Goal: Task Accomplishment & Management: Use online tool/utility

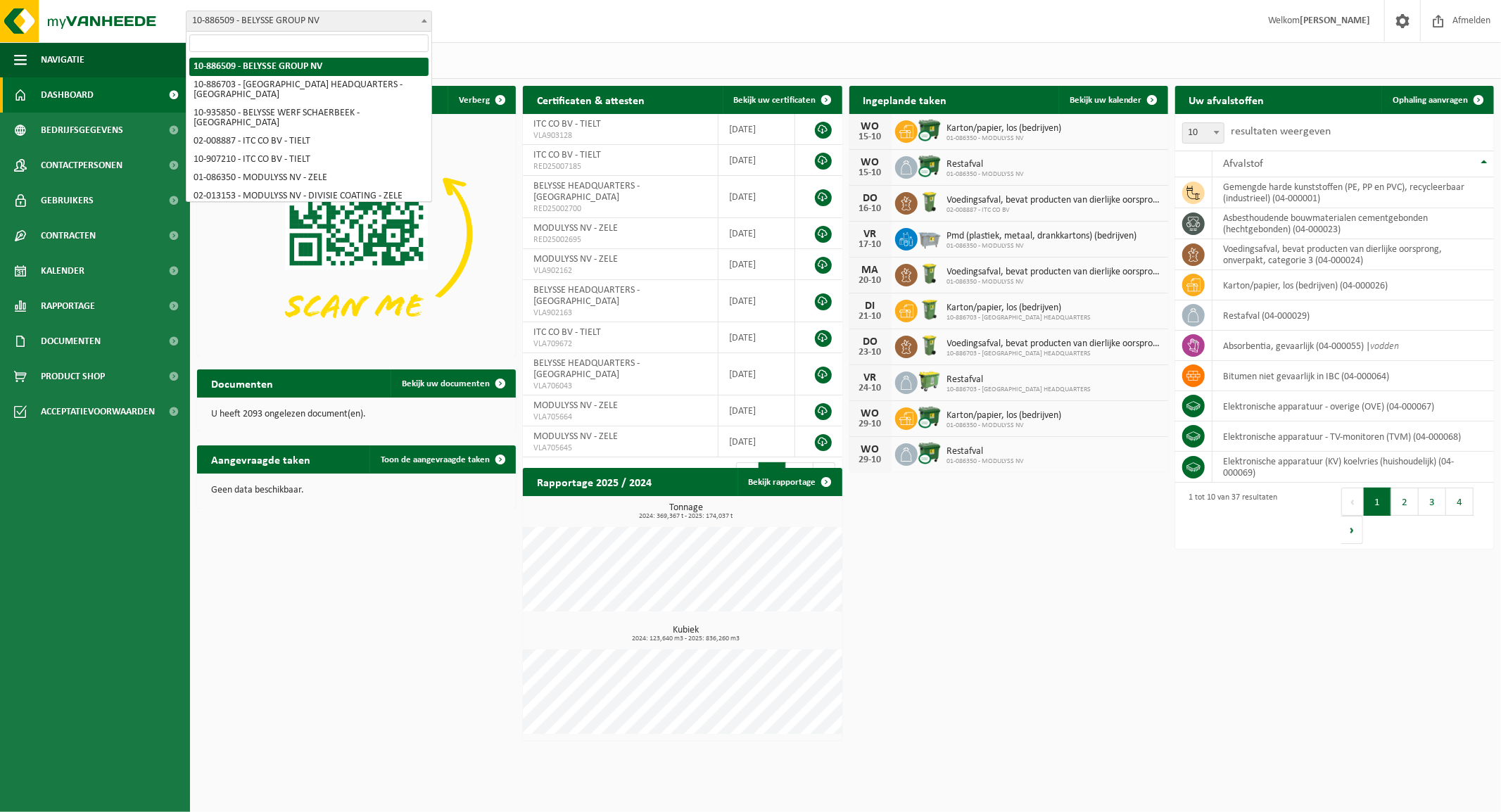
click at [336, 18] on span "10-886509 - BELYSSE GROUP NV" at bounding box center [309, 21] width 245 height 20
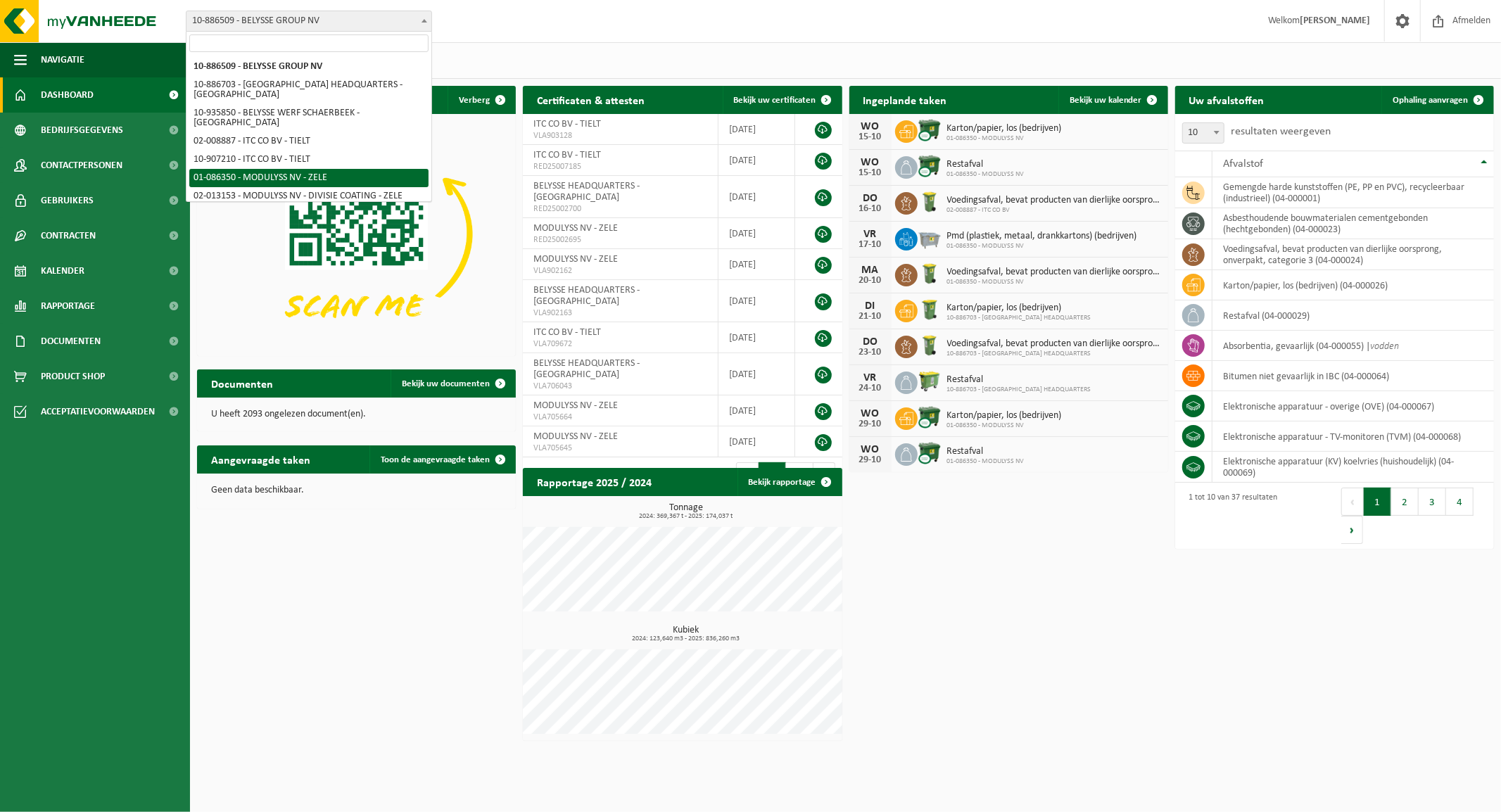
select select "667"
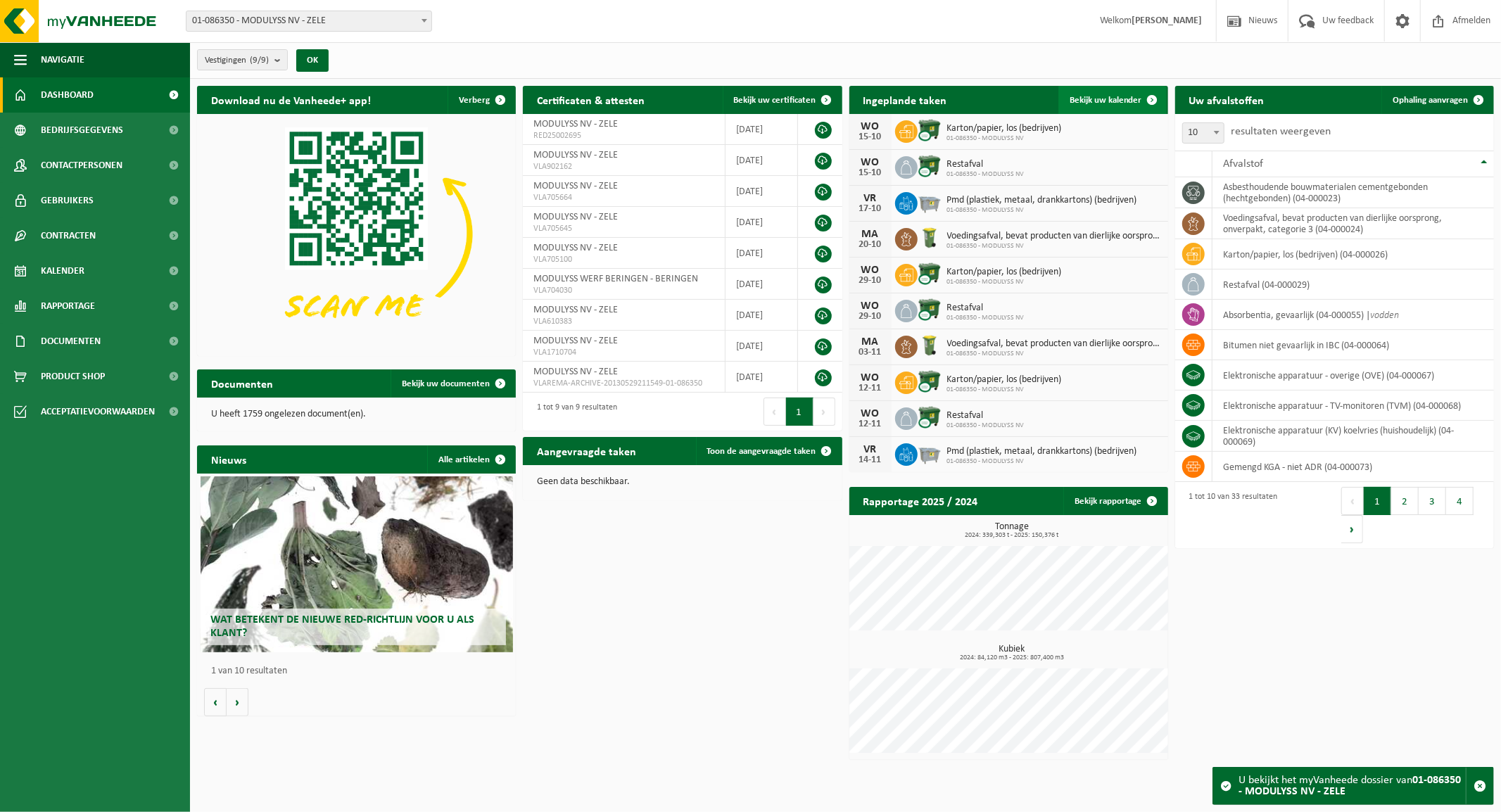
click at [1115, 99] on span "Bekijk uw kalender" at bounding box center [1105, 100] width 73 height 9
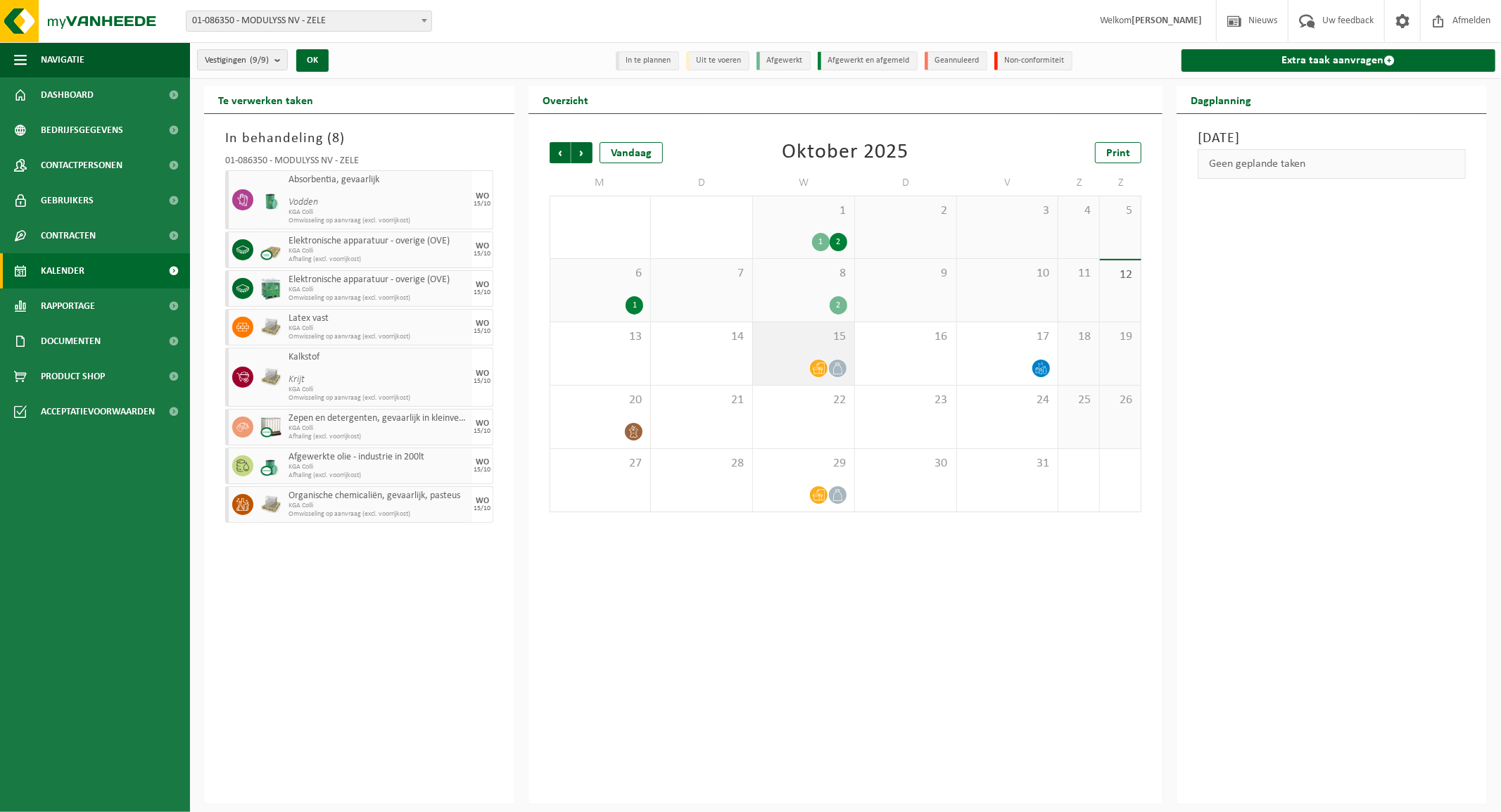
click at [812, 345] on div "15" at bounding box center [803, 353] width 101 height 62
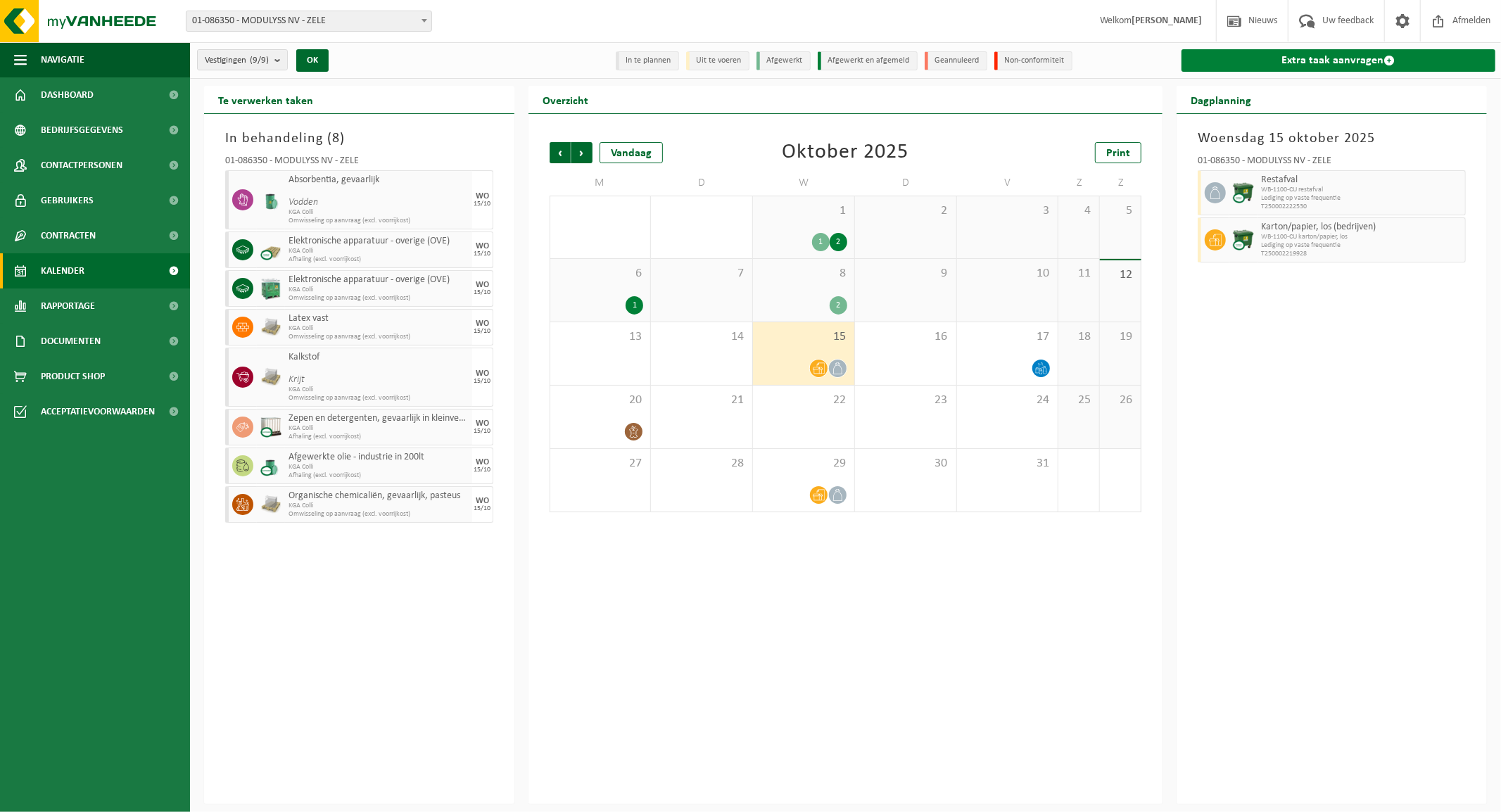
click at [1312, 60] on link "Extra taak aanvragen" at bounding box center [1337, 61] width 314 height 22
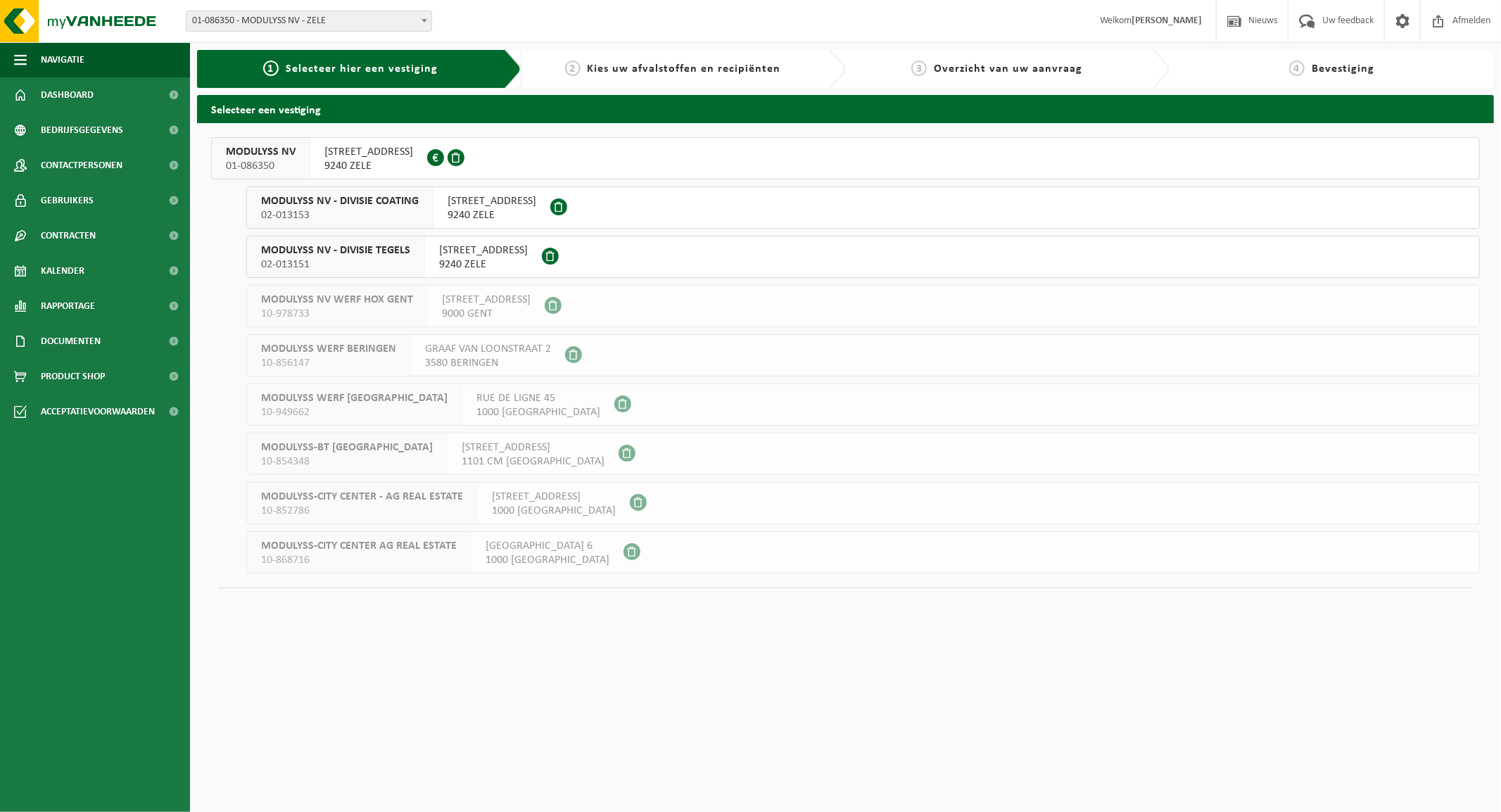
click at [354, 209] on span "02-013153" at bounding box center [340, 215] width 158 height 14
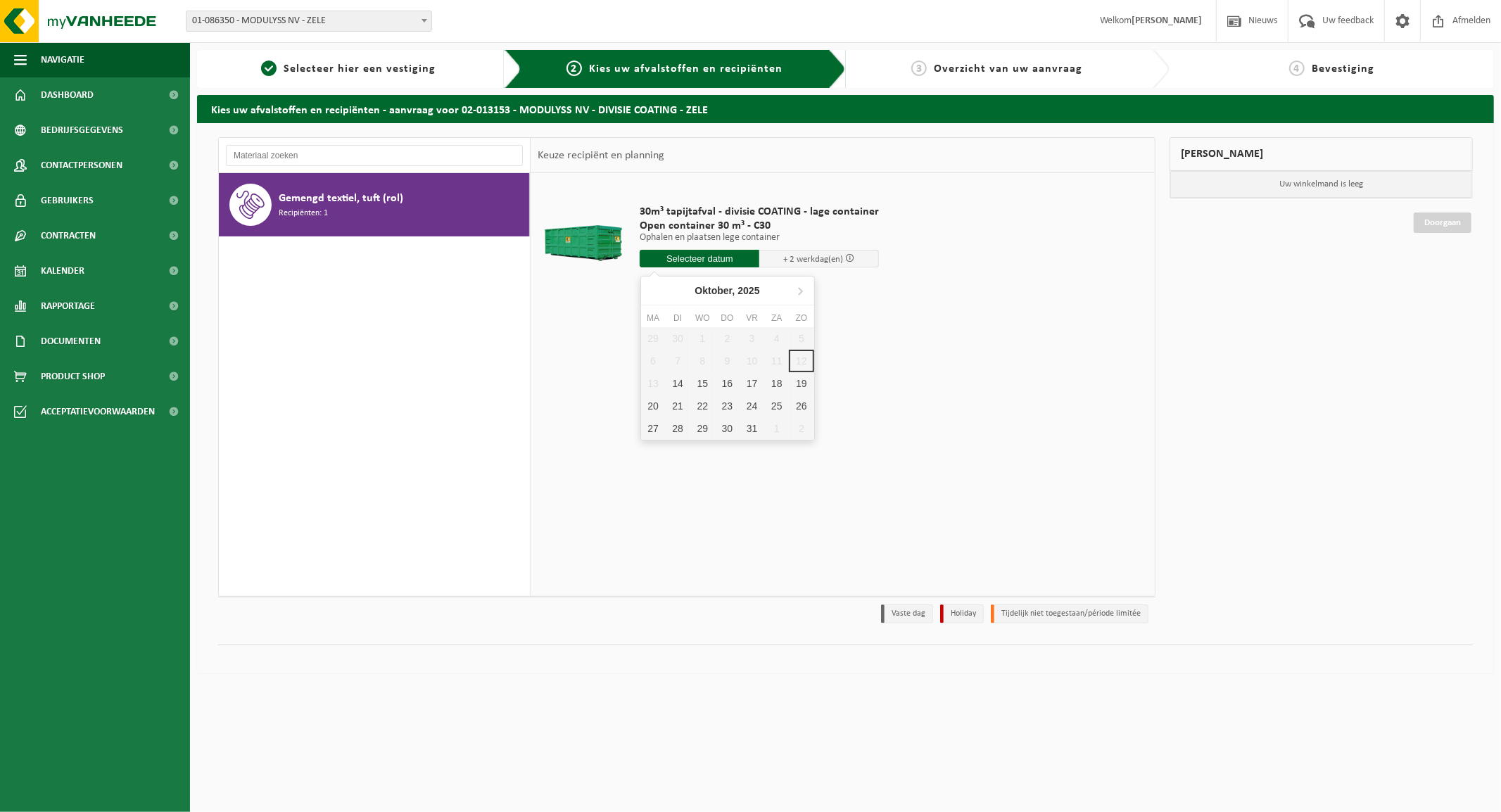
click at [697, 258] on input "text" at bounding box center [700, 258] width 120 height 18
click at [705, 380] on div "15" at bounding box center [702, 383] width 25 height 22
type input "Van [DATE]"
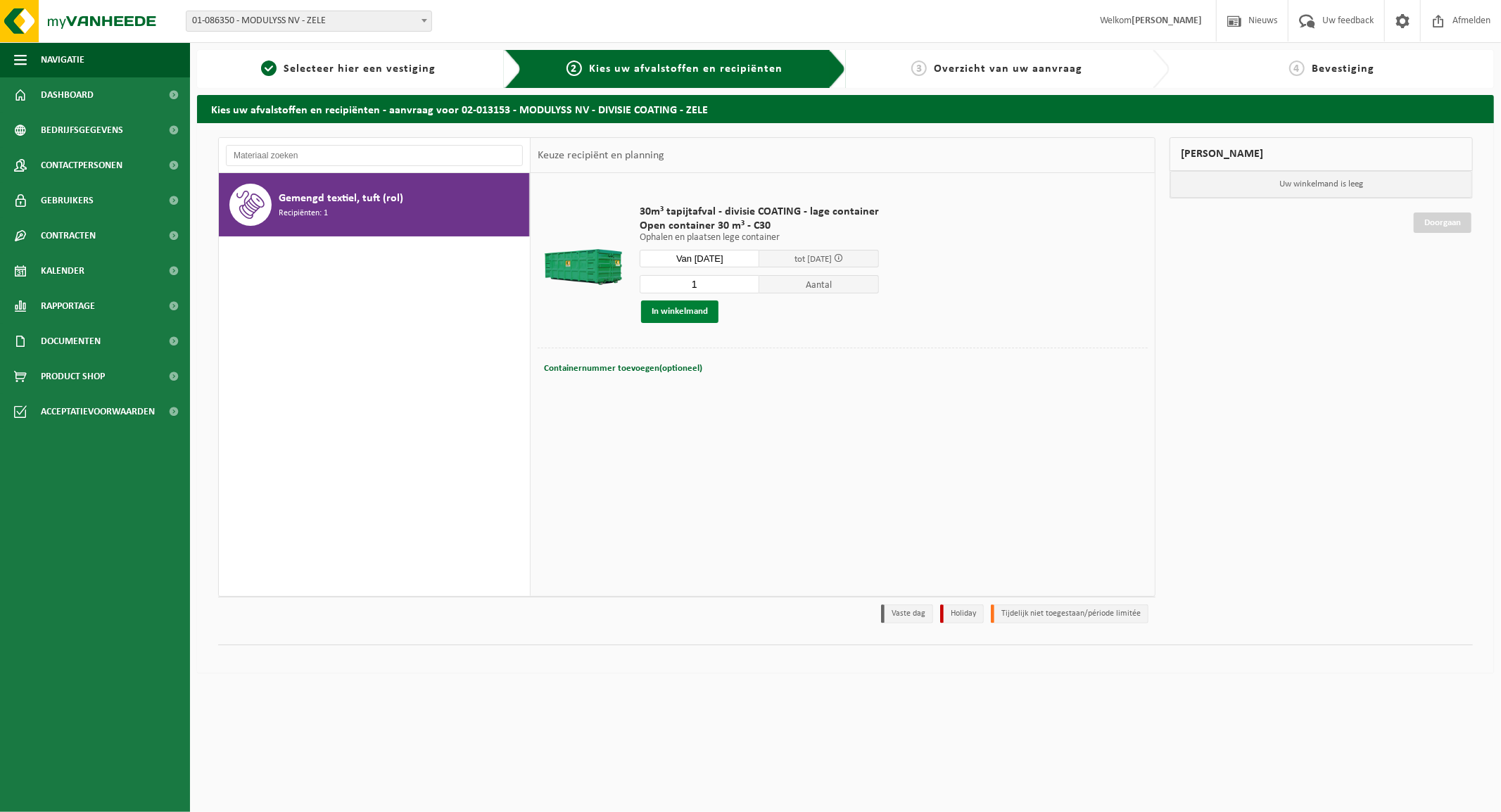
click at [681, 309] on button "In winkelmand" at bounding box center [679, 312] width 77 height 22
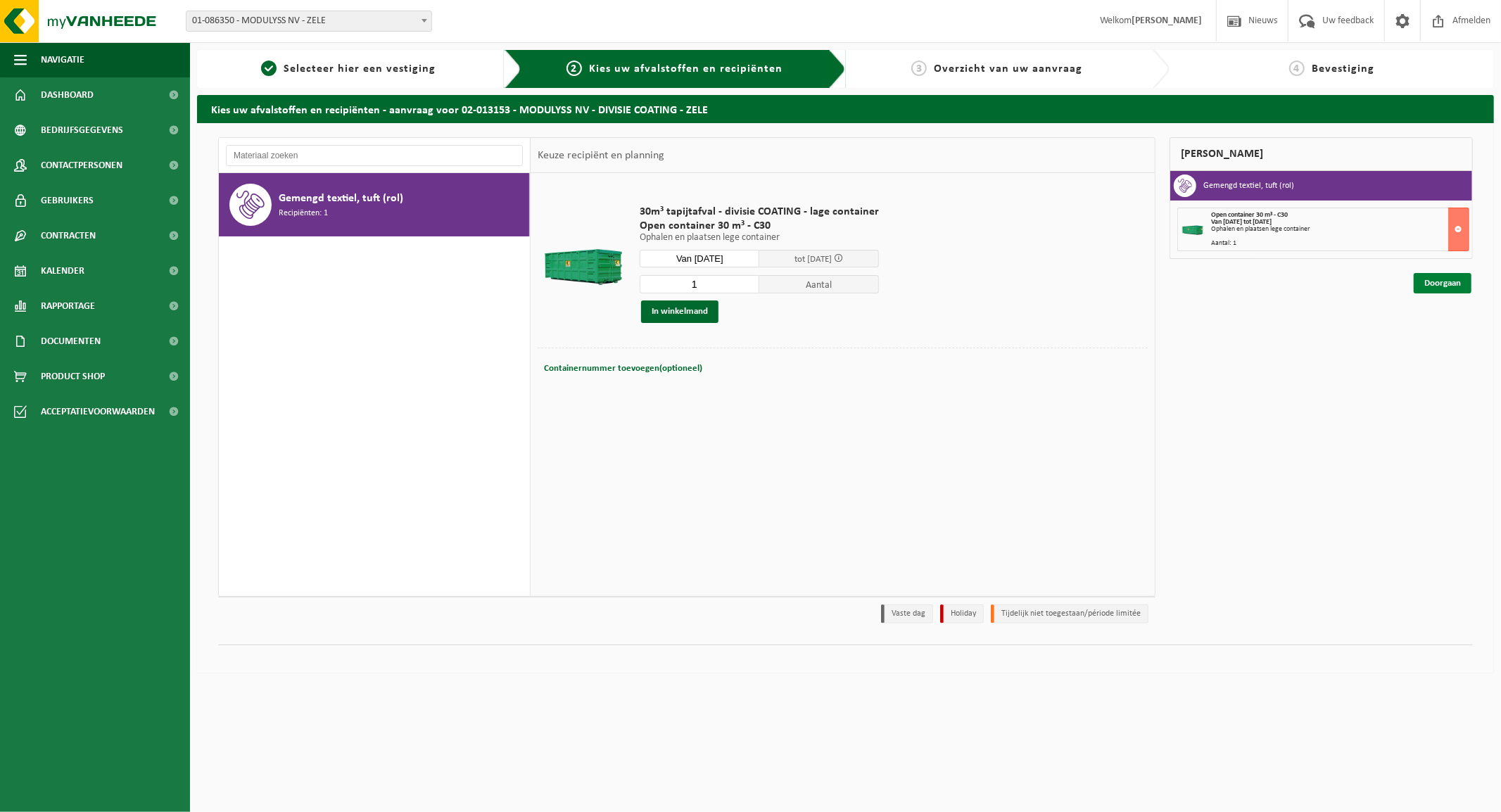
click at [1439, 287] on link "Doorgaan" at bounding box center [1442, 283] width 57 height 21
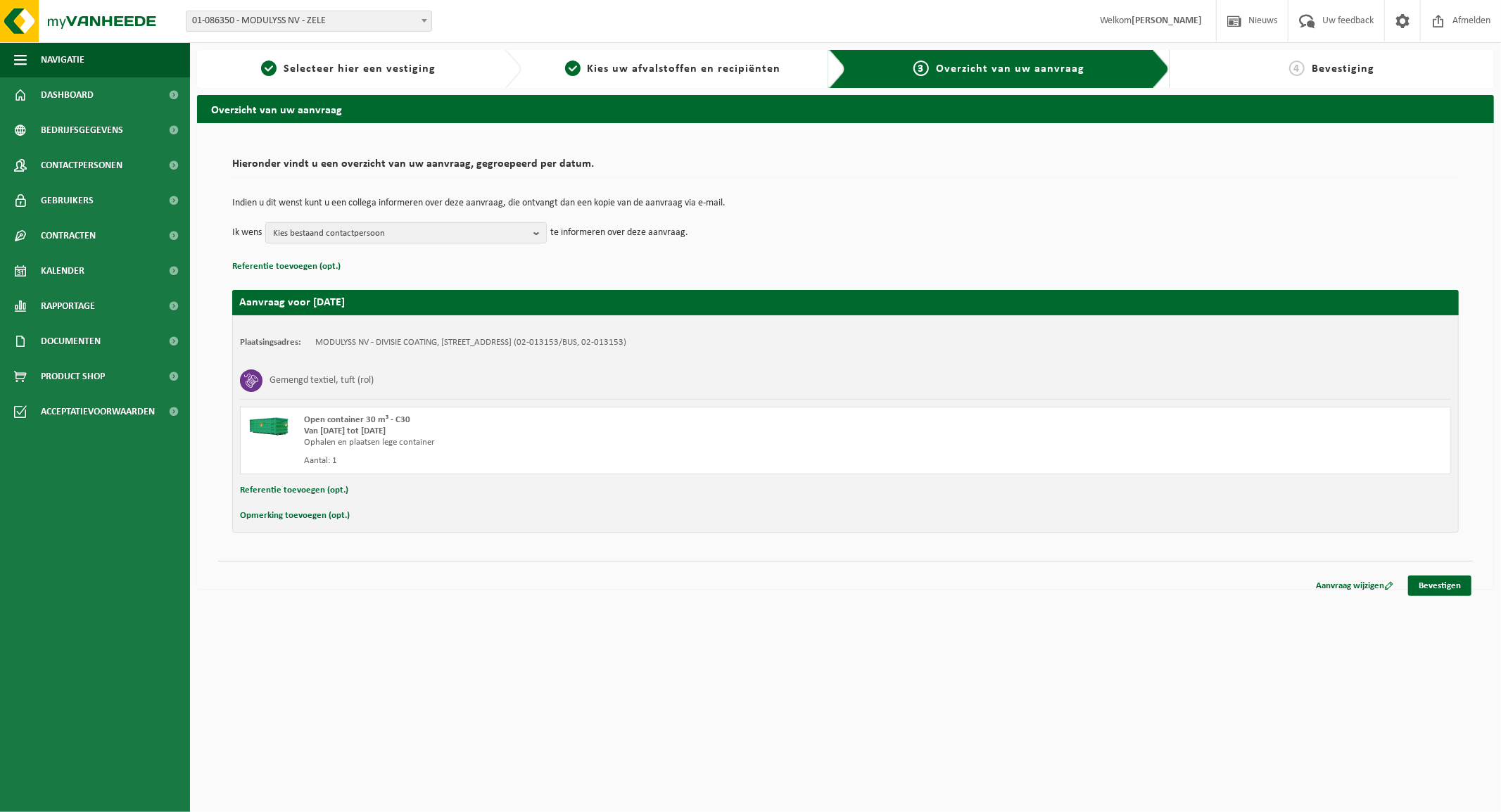
click at [300, 512] on button "Opmerking toevoegen (opt.)" at bounding box center [295, 515] width 110 height 18
click at [361, 521] on input "text" at bounding box center [872, 517] width 1128 height 21
type input "indien test met perscontainer => graag op voorhand doorgeven aub...."
click at [1441, 585] on link "Bevestigen" at bounding box center [1439, 589] width 63 height 21
